Goal: Task Accomplishment & Management: Manage account settings

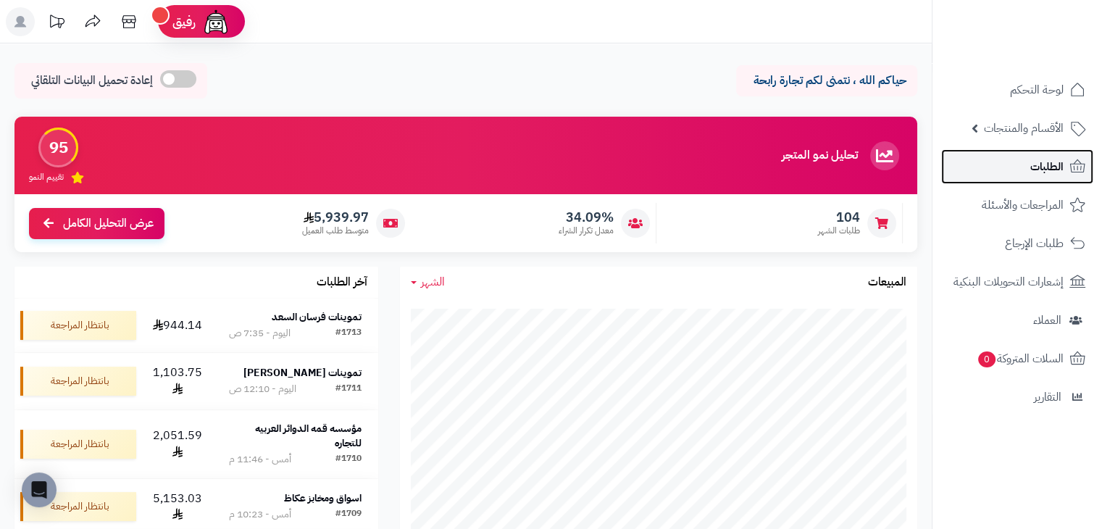
click at [1033, 158] on span "الطلبات" at bounding box center [1046, 167] width 33 height 20
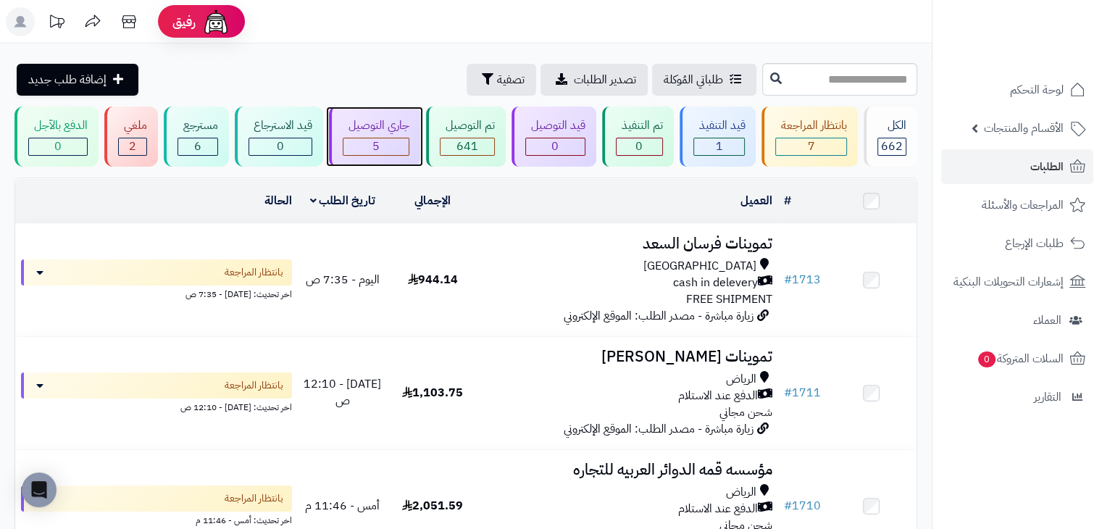
click at [385, 120] on div "جاري التوصيل" at bounding box center [376, 125] width 67 height 17
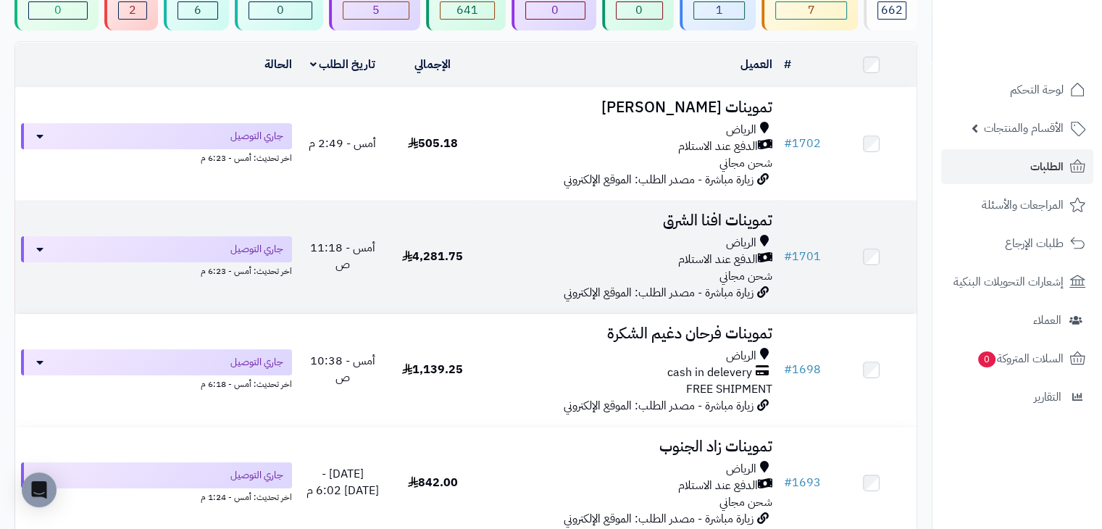
scroll to position [145, 0]
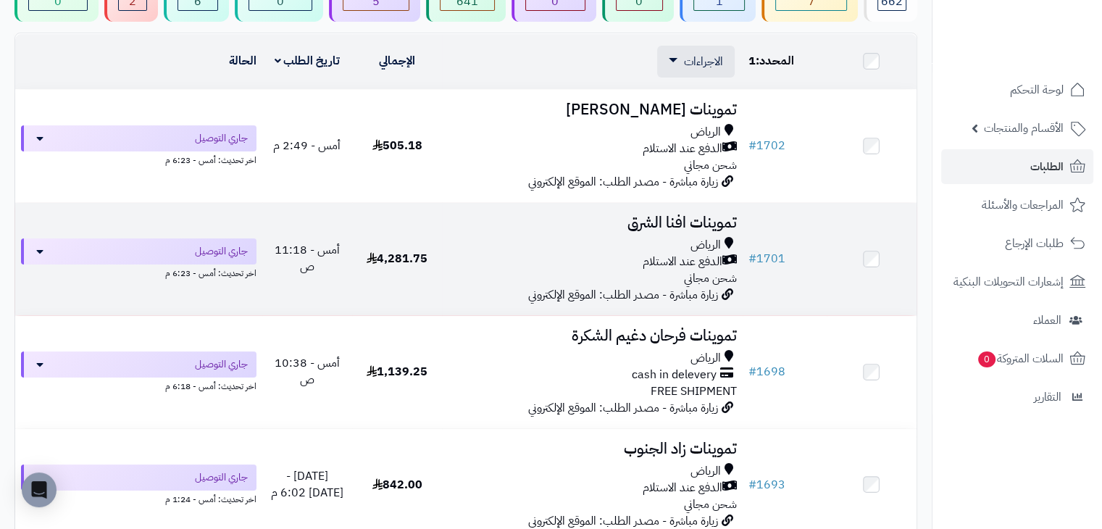
click at [878, 257] on td at bounding box center [872, 259] width 90 height 112
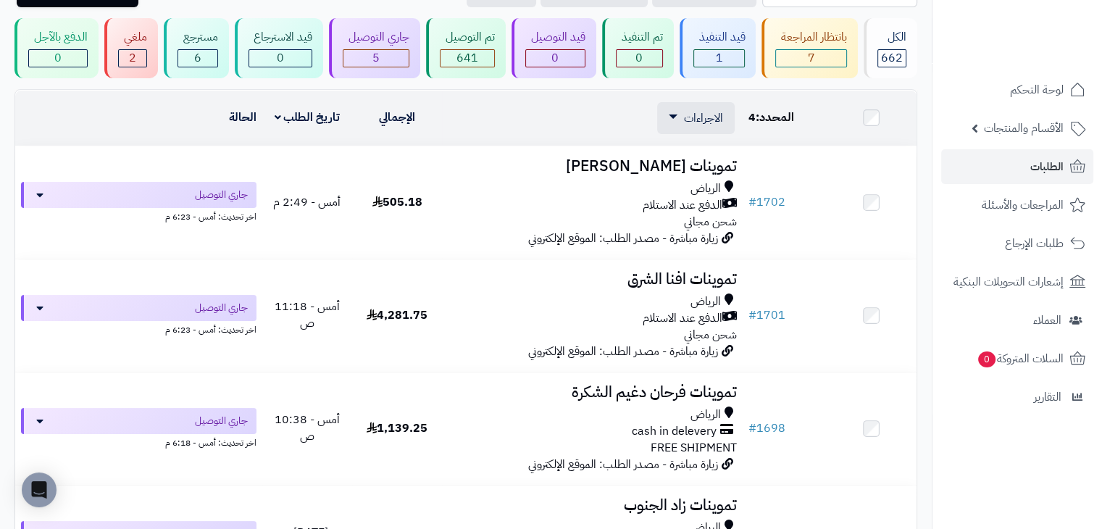
scroll to position [72, 0]
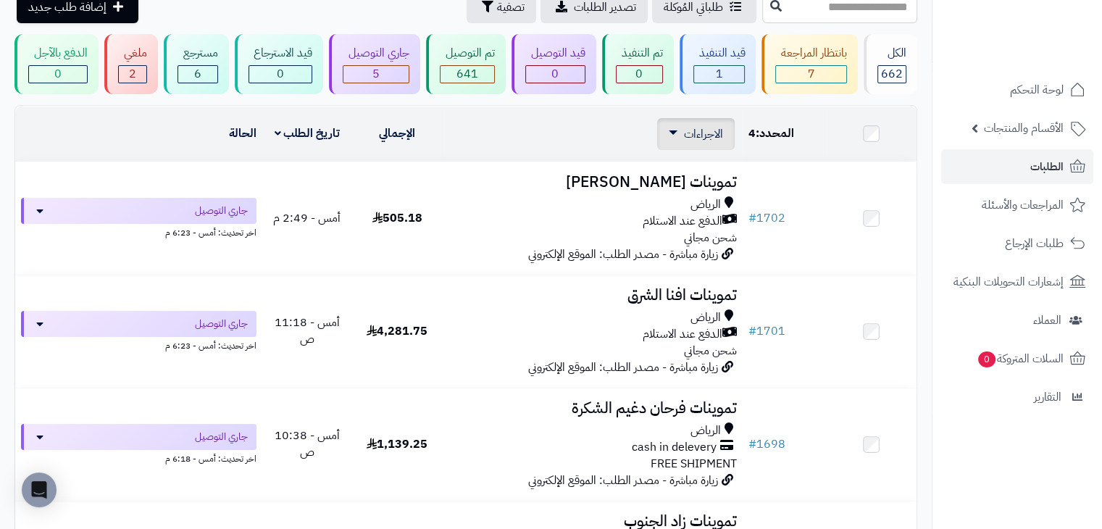
click at [687, 134] on span "الاجراءات" at bounding box center [703, 133] width 39 height 17
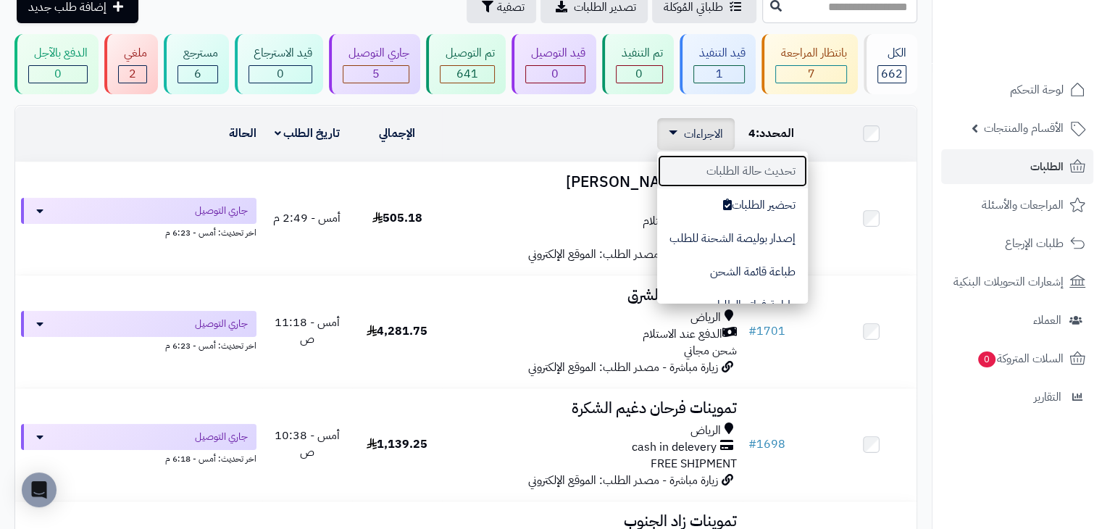
click at [714, 172] on button "تحديث حالة الطلبات" at bounding box center [732, 170] width 151 height 33
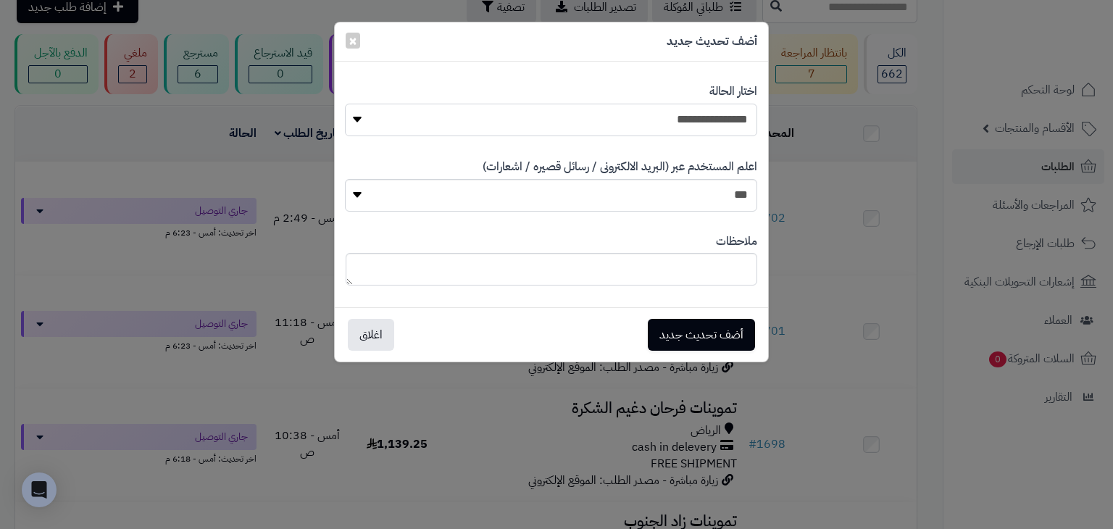
click at [672, 123] on select "**********" at bounding box center [551, 120] width 412 height 33
select select "**"
click at [345, 104] on select "**********" at bounding box center [551, 120] width 412 height 33
click at [705, 327] on button "أضف تحديث جديد" at bounding box center [701, 334] width 107 height 32
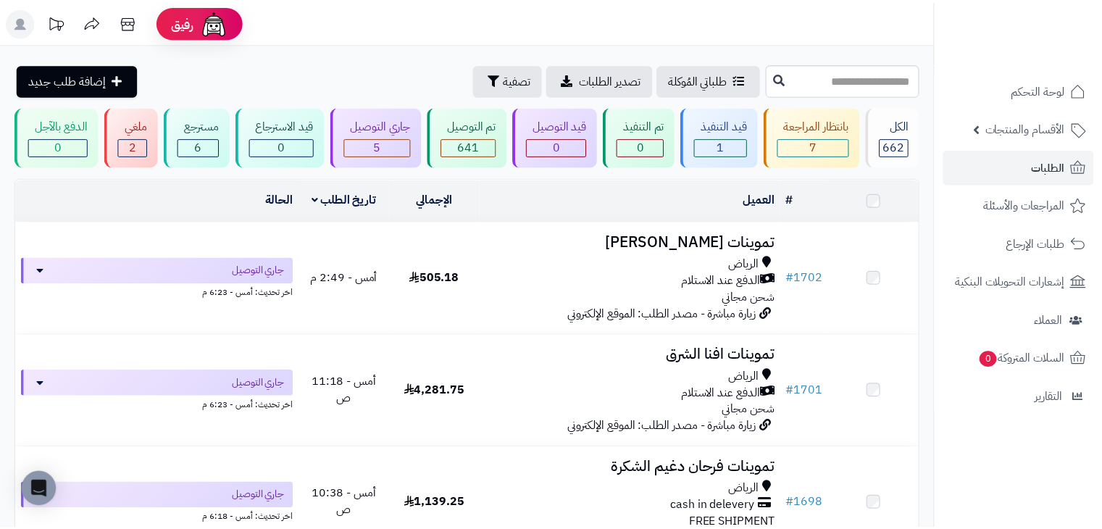
scroll to position [72, 0]
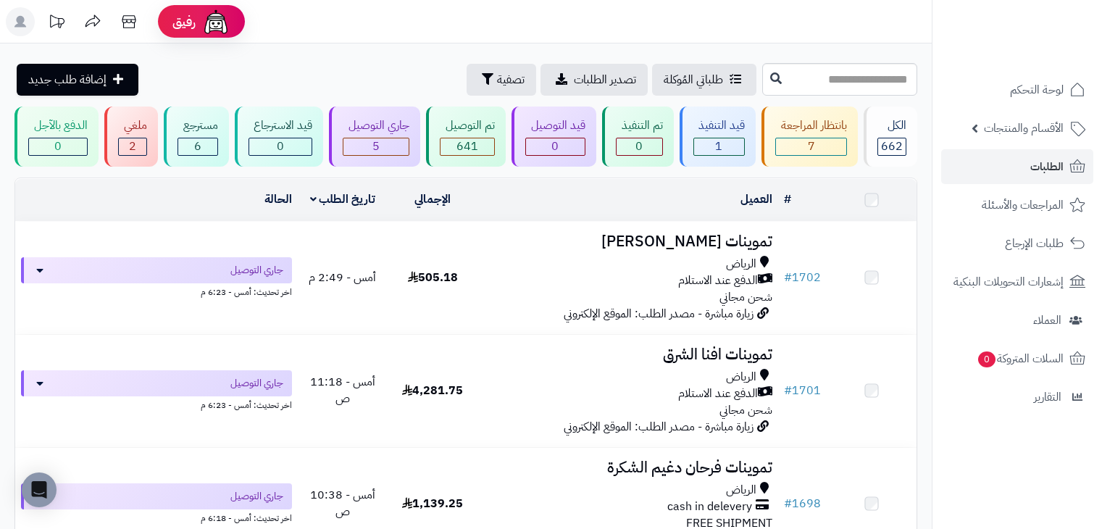
scroll to position [72, 0]
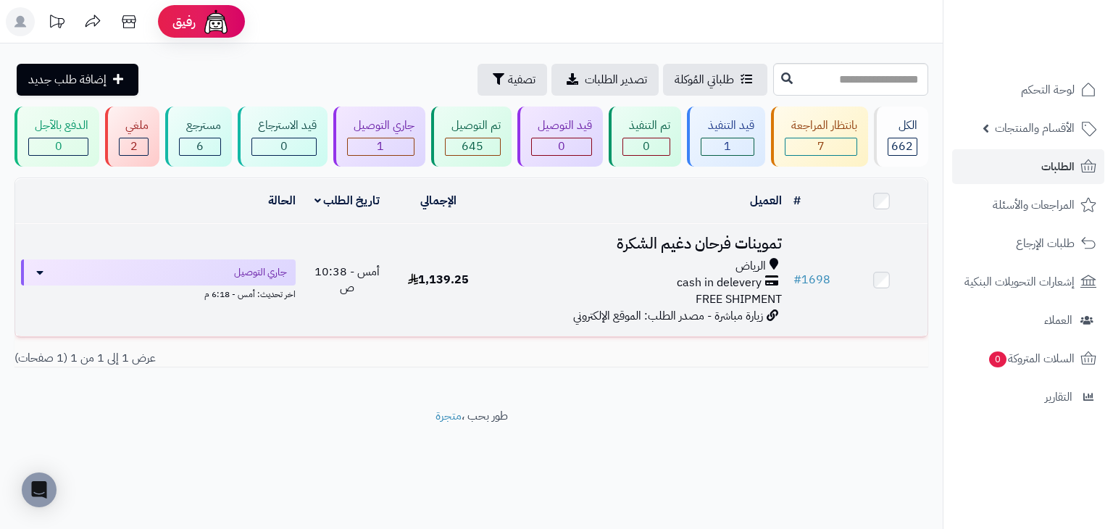
click at [522, 248] on h3 "تموينات فرحان دغيم الشكرة" at bounding box center [636, 244] width 292 height 17
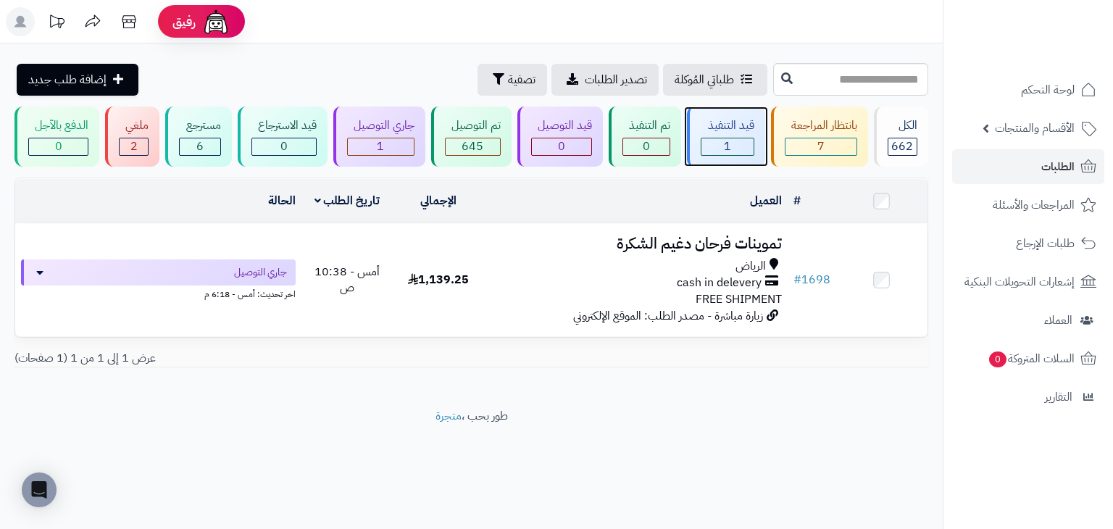
click at [742, 119] on div "قيد التنفيذ" at bounding box center [727, 125] width 53 height 17
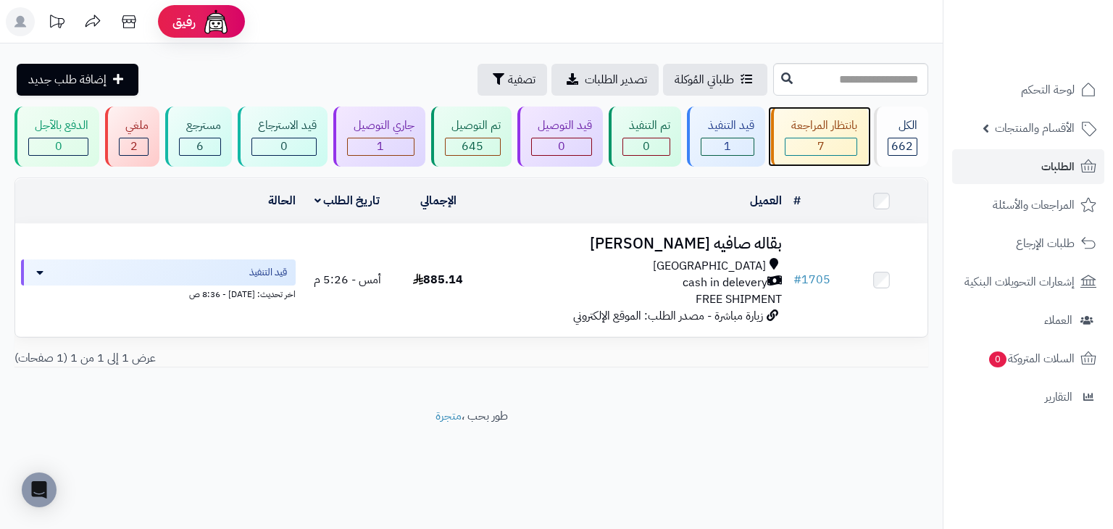
click at [809, 130] on div "بانتظار المراجعة" at bounding box center [821, 125] width 72 height 17
